Goal: Task Accomplishment & Management: Manage account settings

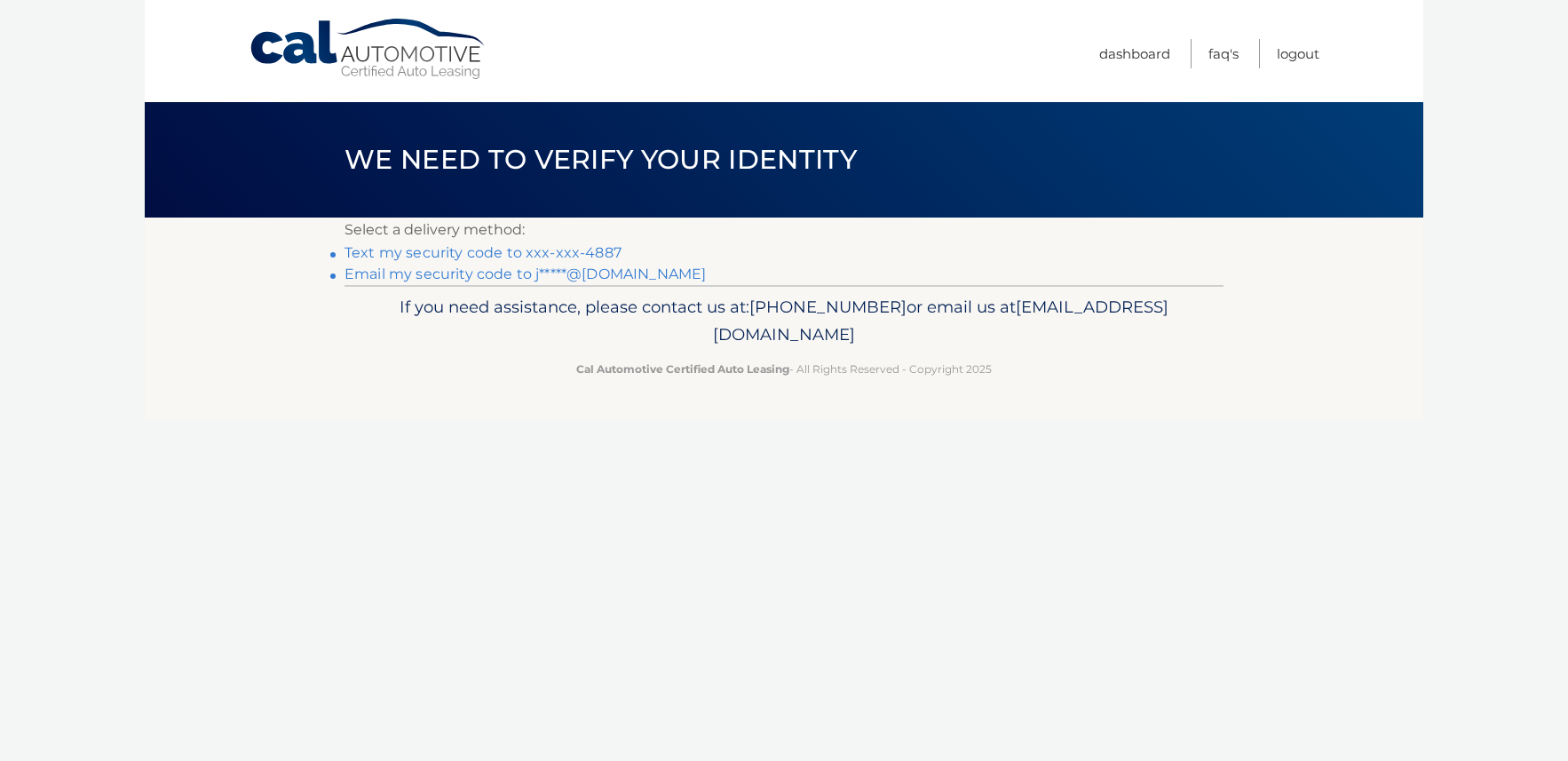
click at [554, 251] on link "Text my security code to xxx-xxx-4887" at bounding box center [483, 252] width 277 height 17
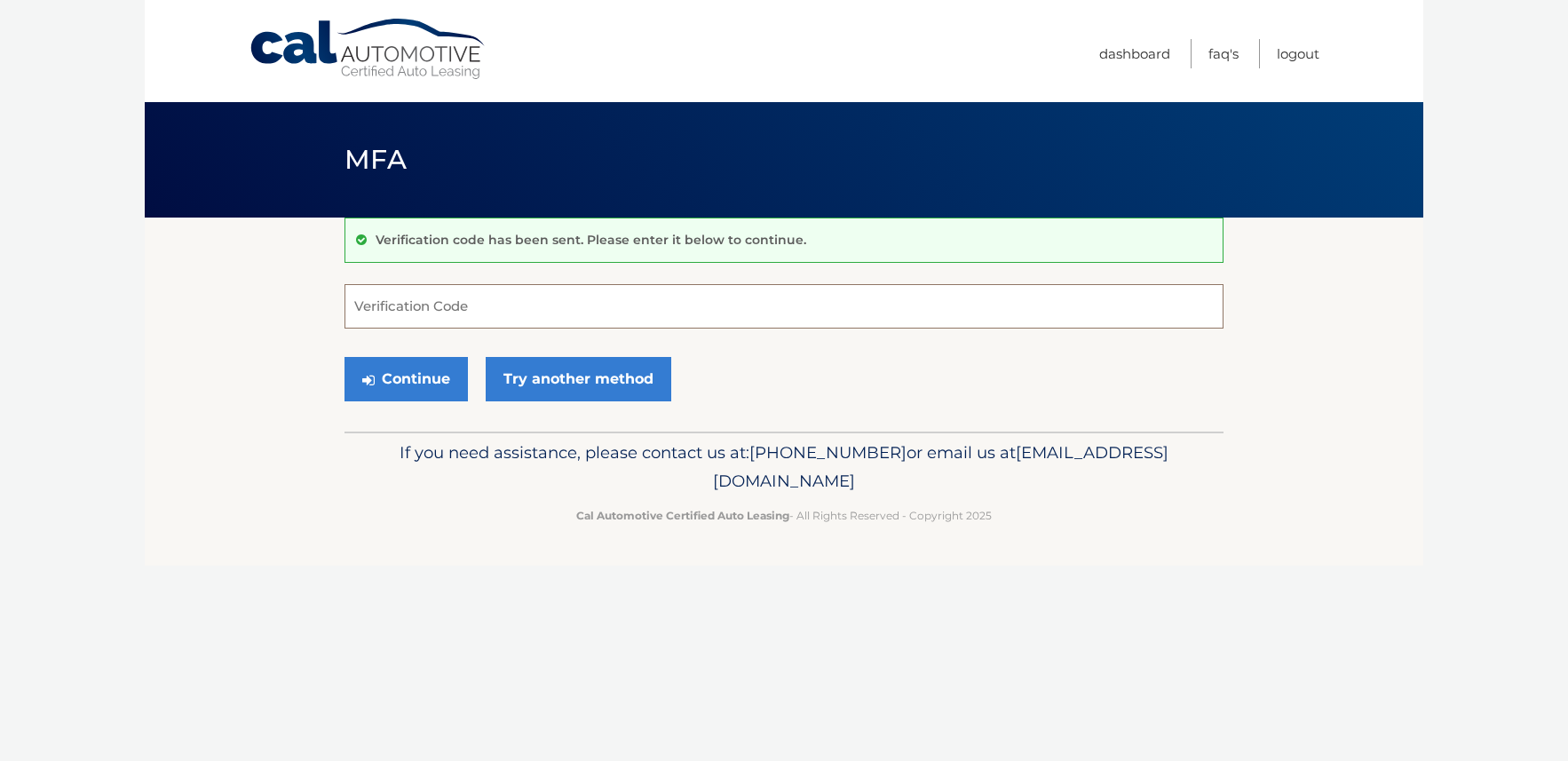
click at [433, 314] on input "Verification Code" at bounding box center [784, 305] width 879 height 44
type input "1758058"
click at [345, 357] on button "Continue" at bounding box center [406, 378] width 123 height 44
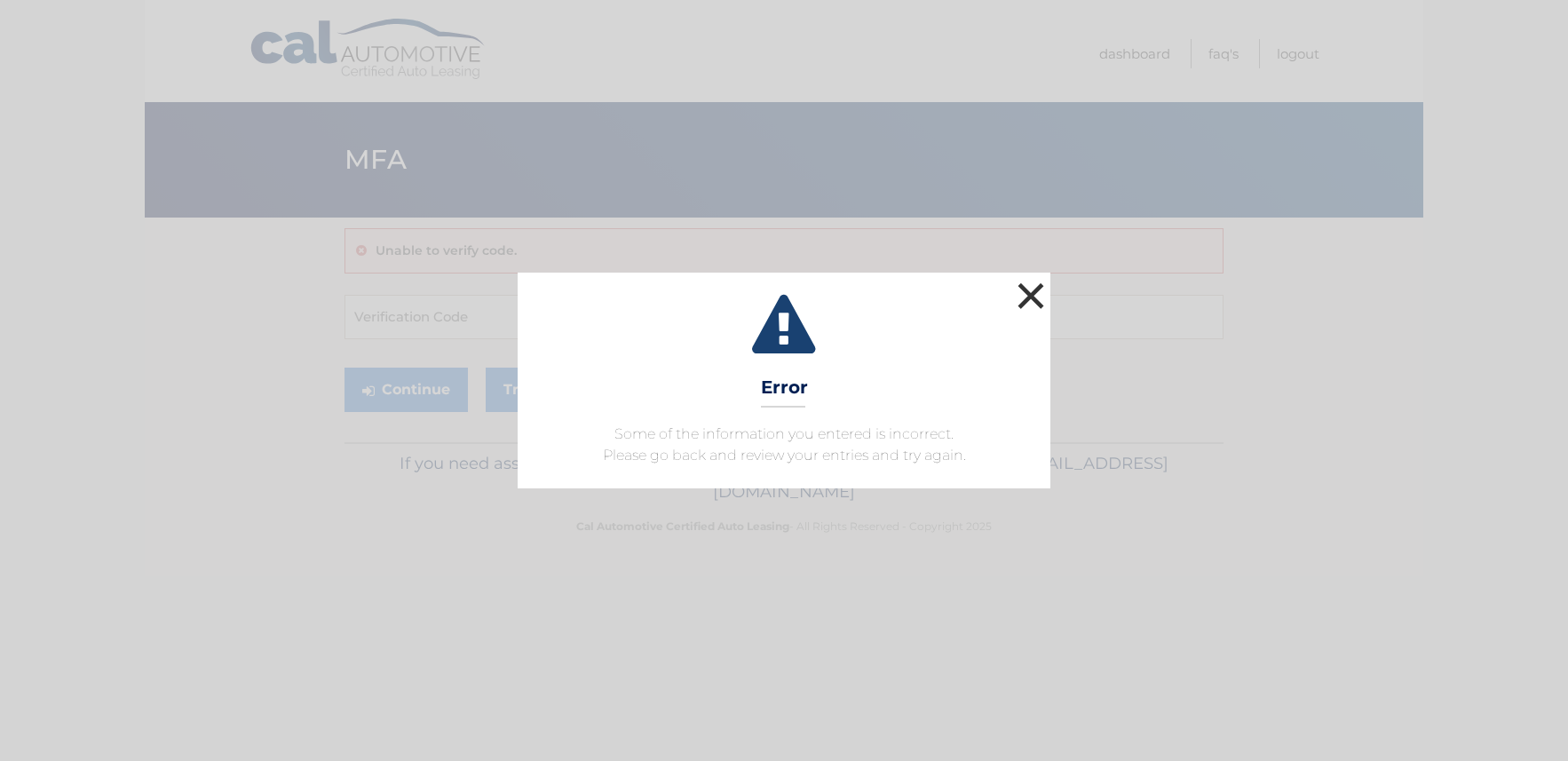
click at [1027, 287] on button "×" at bounding box center [1031, 296] width 36 height 36
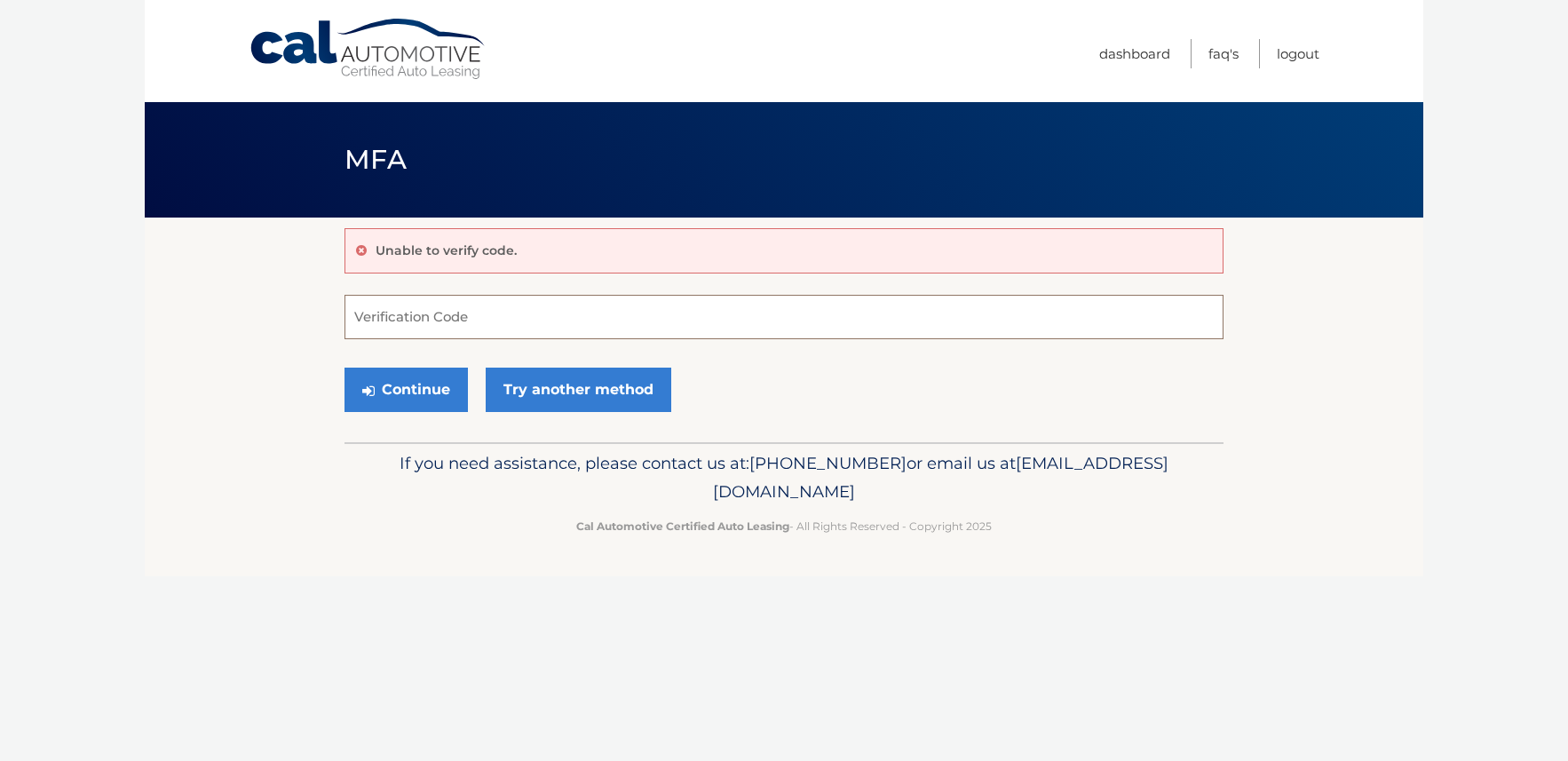
click at [474, 311] on input "Verification Code" at bounding box center [784, 316] width 879 height 44
type input "175058"
click at [345, 367] on button "Continue" at bounding box center [406, 389] width 123 height 44
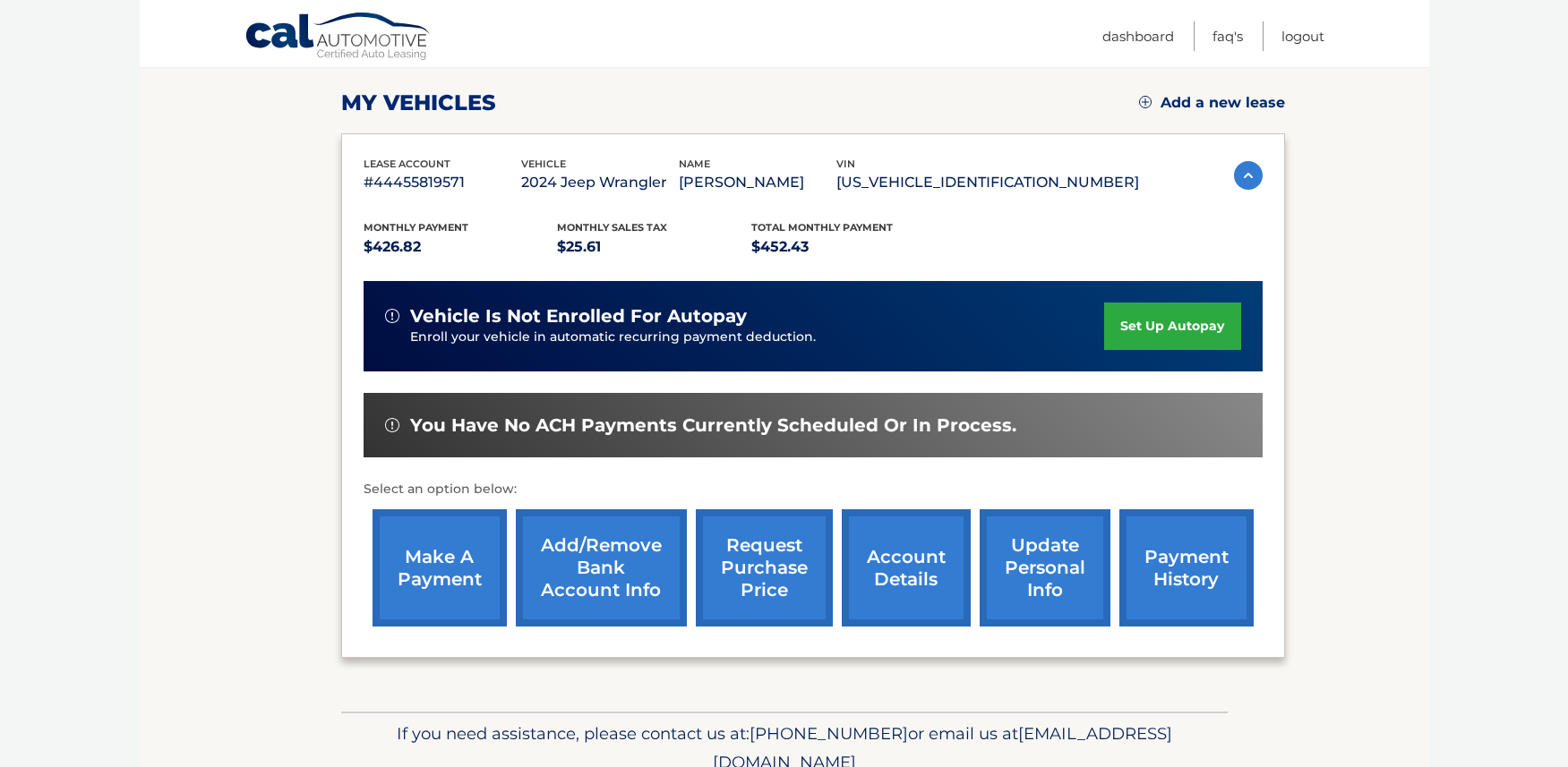
scroll to position [318, 0]
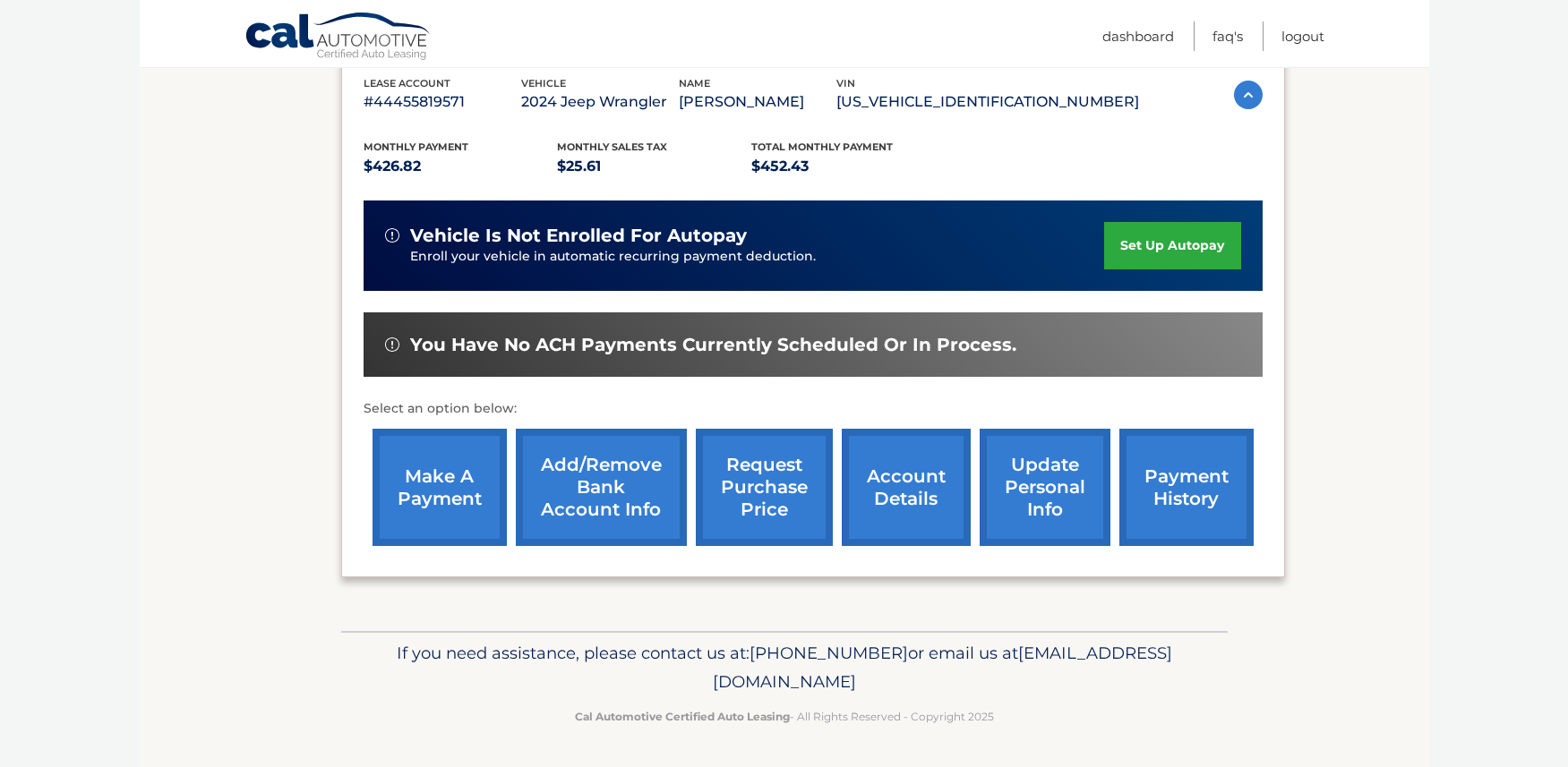
click at [907, 494] on link "account details" at bounding box center [906, 488] width 129 height 118
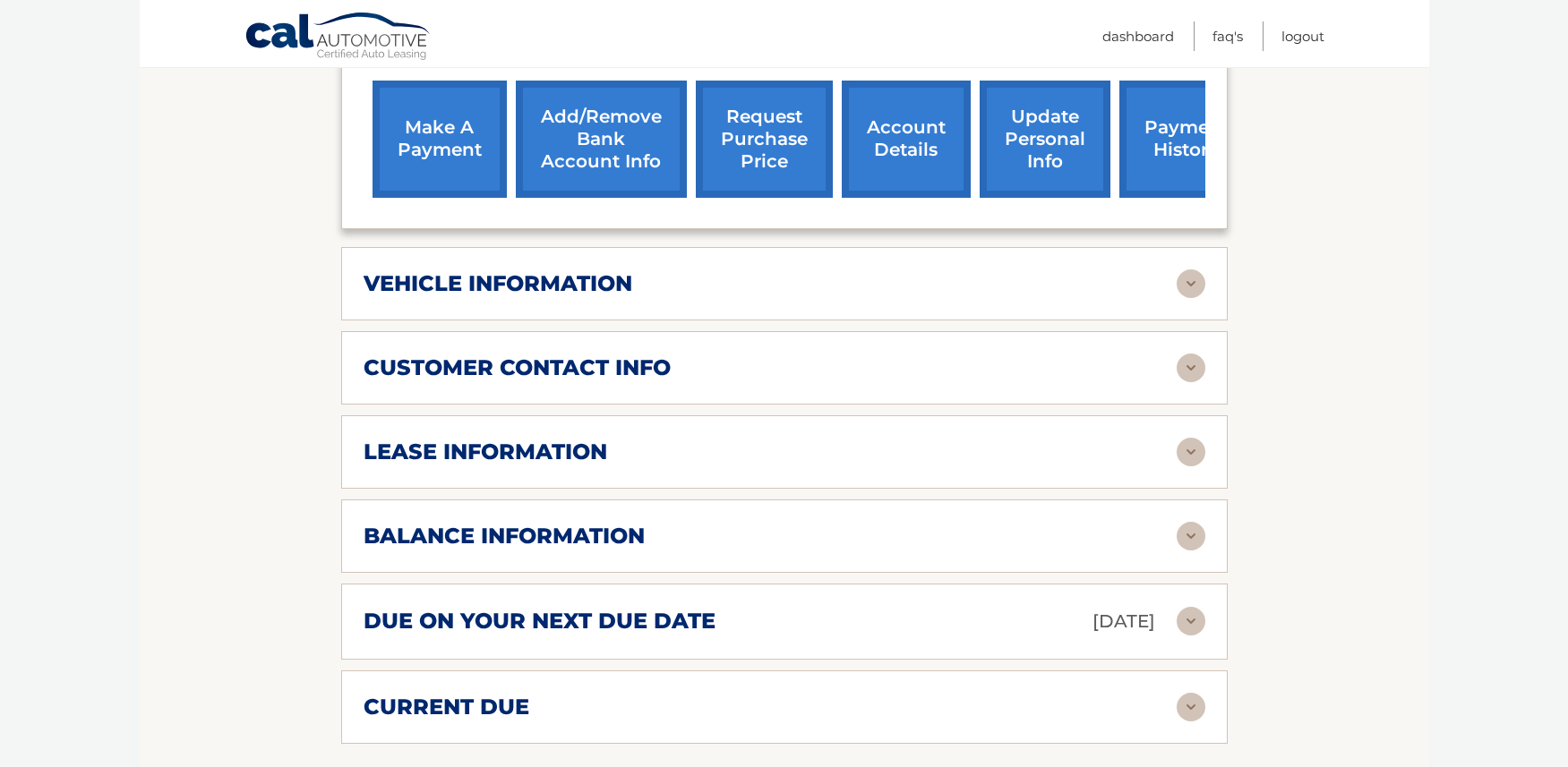
scroll to position [716, 0]
drag, startPoint x: 0, startPoint y: 0, endPoint x: 246, endPoint y: 347, distance: 425.4
click at [246, 347] on section "Account Details | #44455819571 Back to Dashboard Manage Your Lease lease accoun…" at bounding box center [784, 315] width 1290 height 1625
click at [1196, 436] on img at bounding box center [1191, 451] width 29 height 29
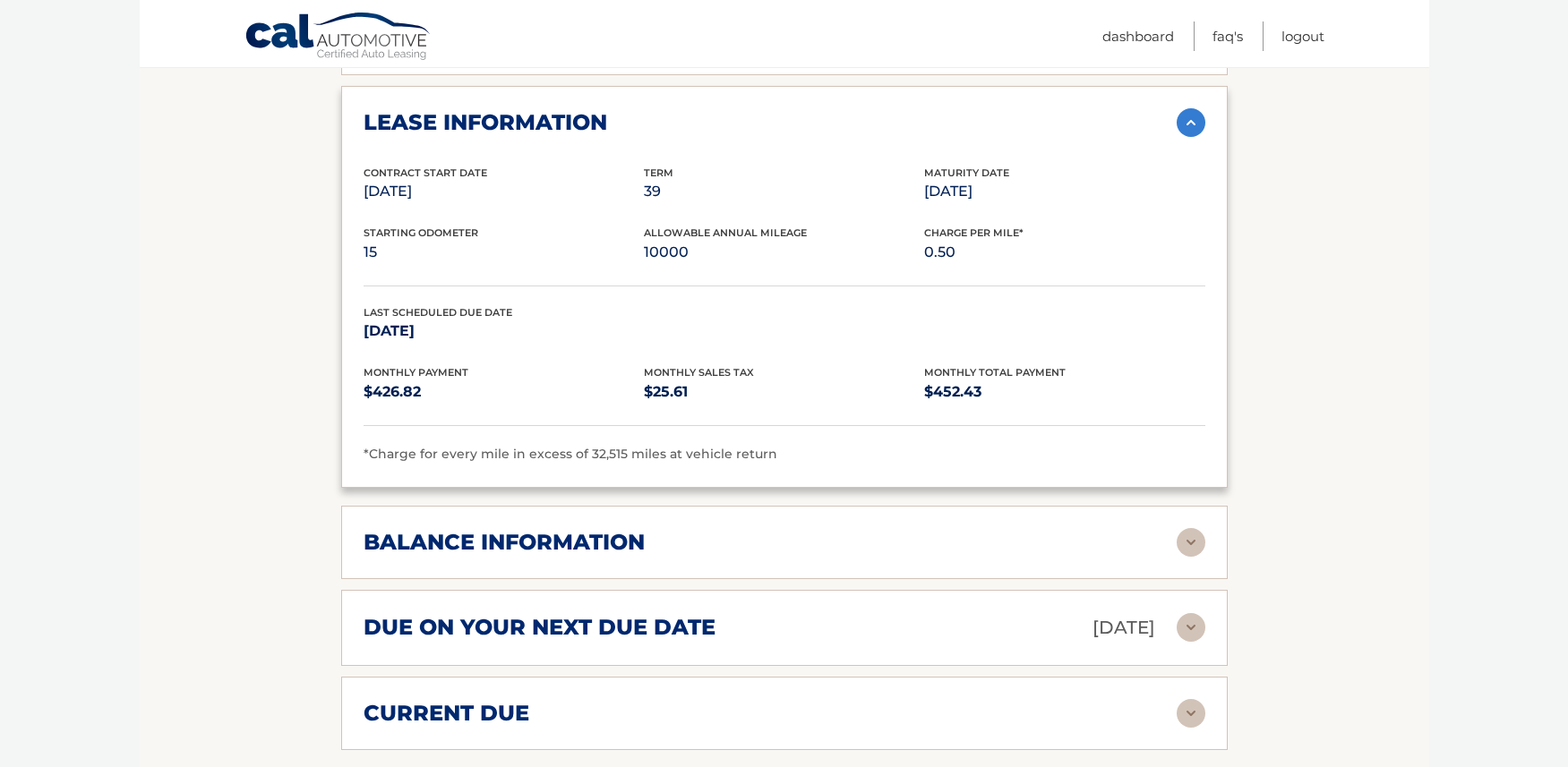
scroll to position [1253, 0]
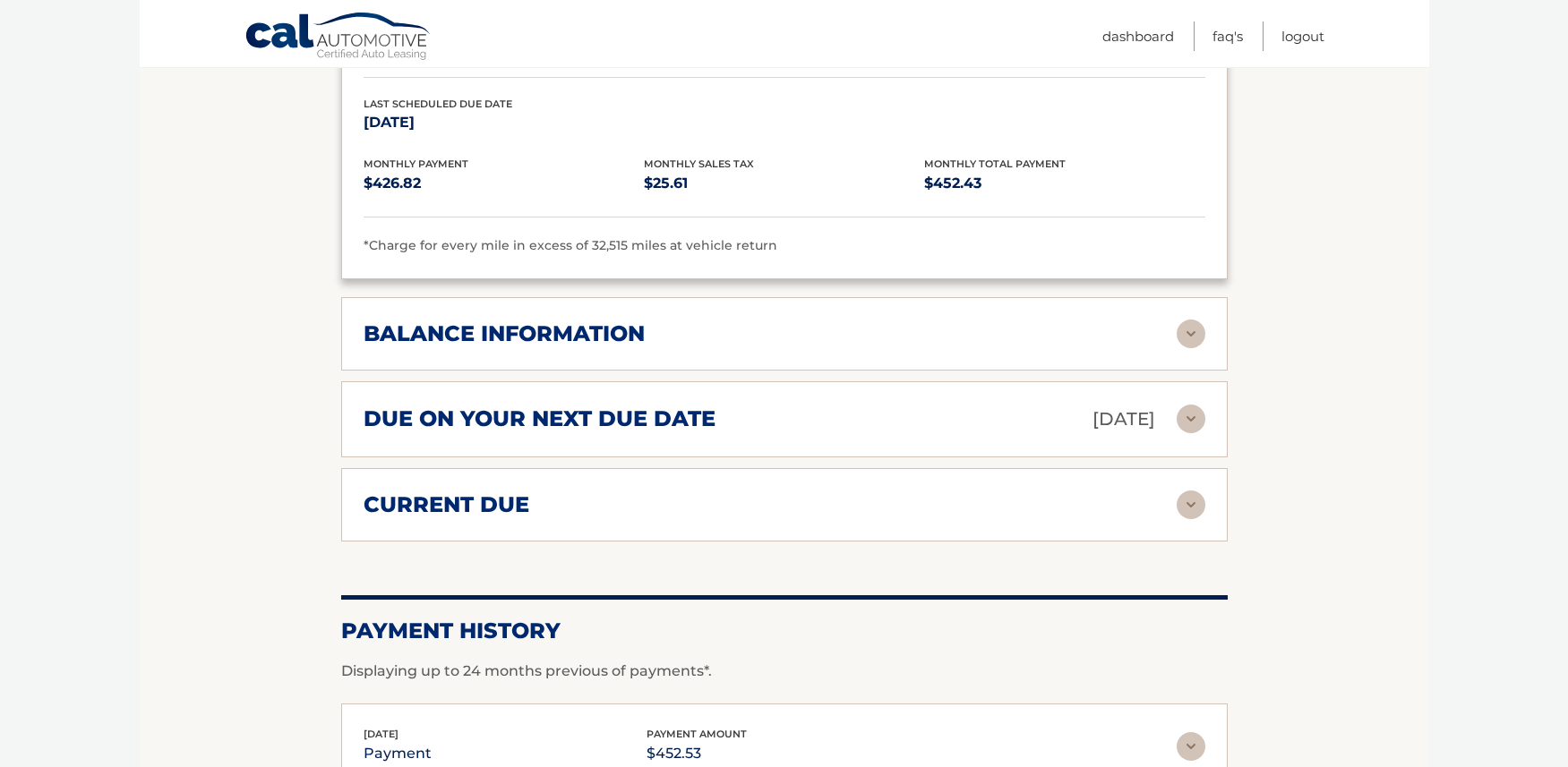
click at [1185, 320] on img at bounding box center [1191, 334] width 29 height 29
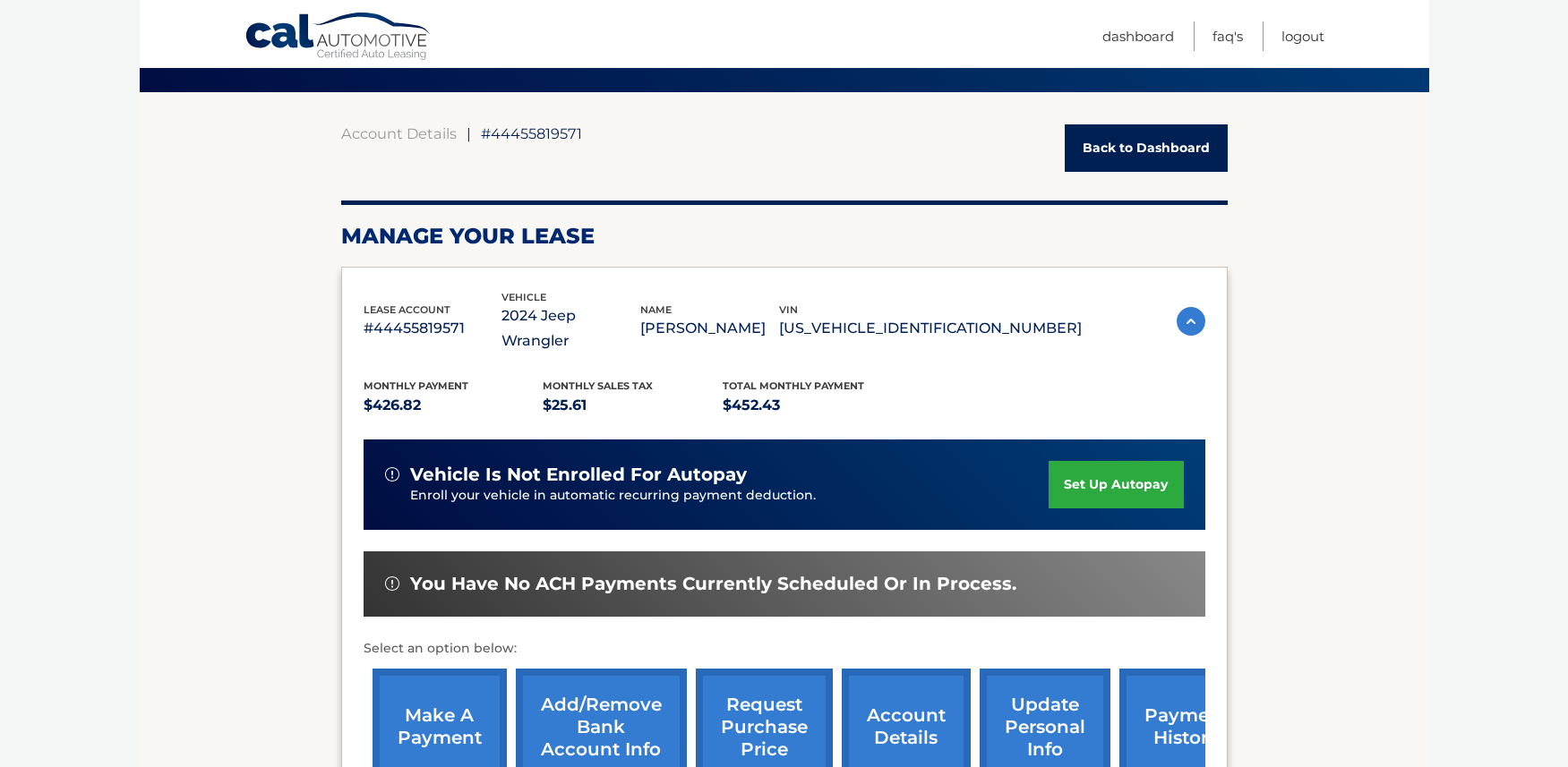
scroll to position [0, 0]
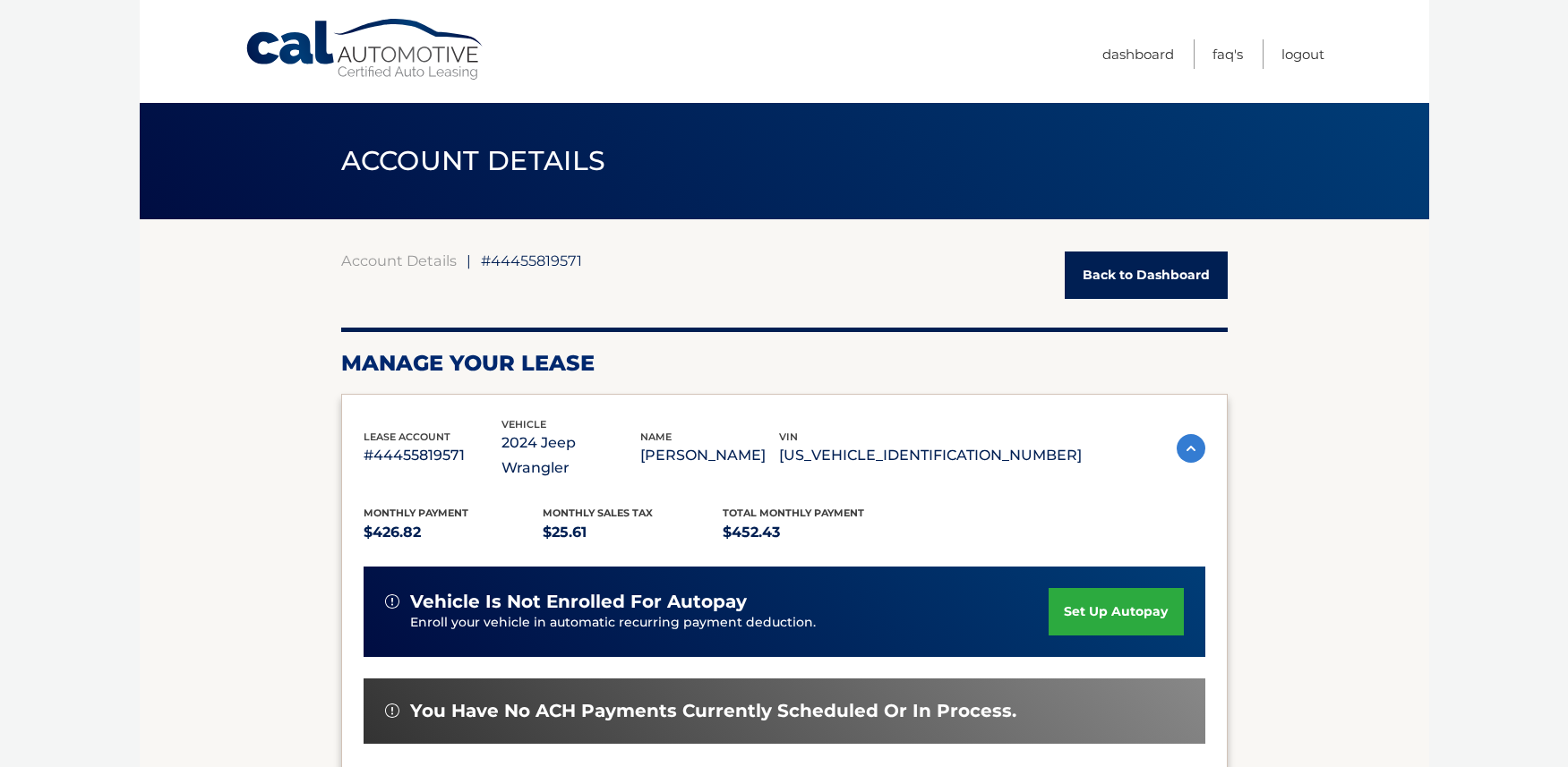
click at [1142, 273] on link "Back to Dashboard" at bounding box center [1147, 275] width 163 height 47
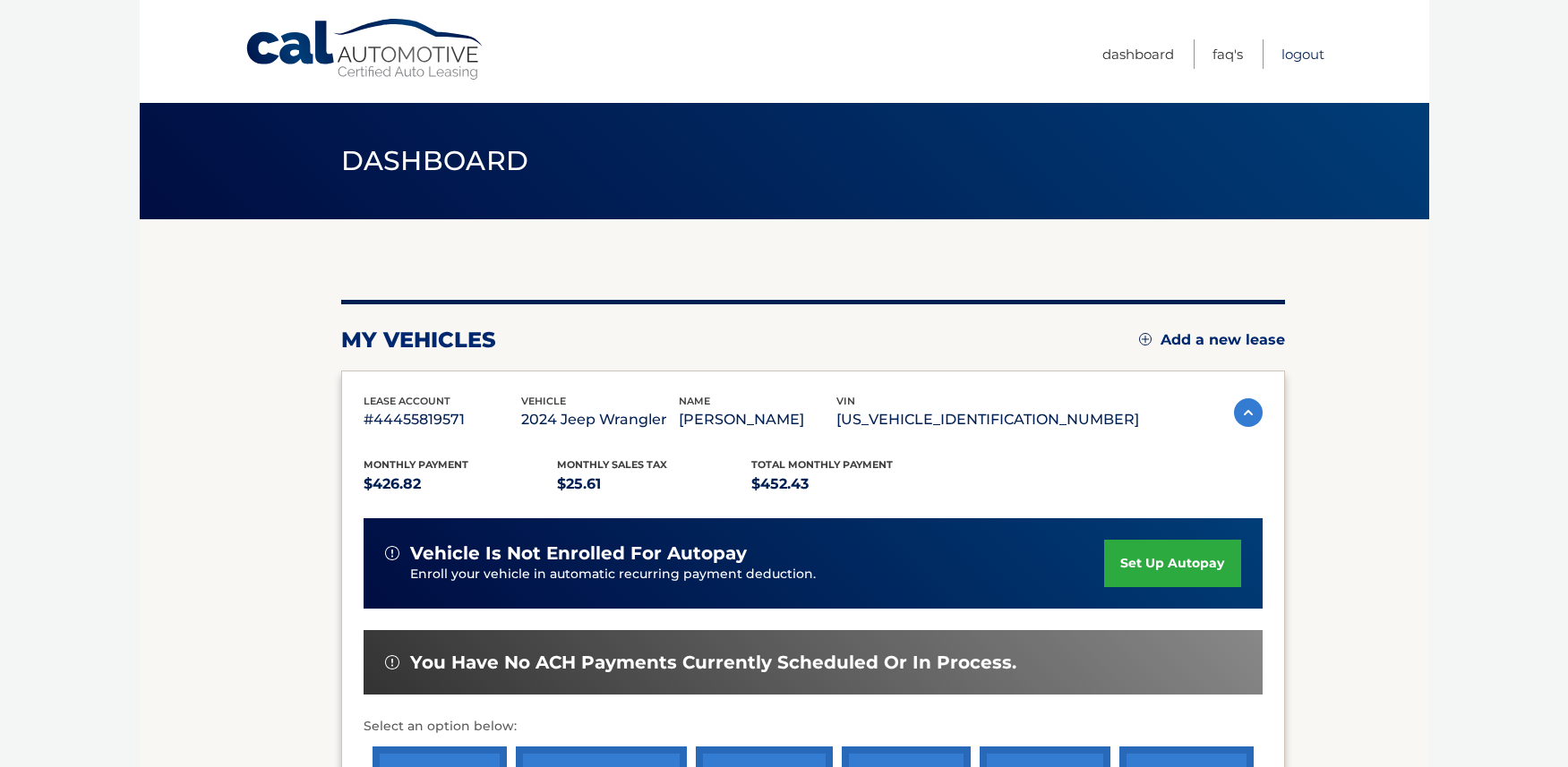
click at [1301, 52] on link "Logout" at bounding box center [1303, 54] width 43 height 30
